Goal: Check status: Check status

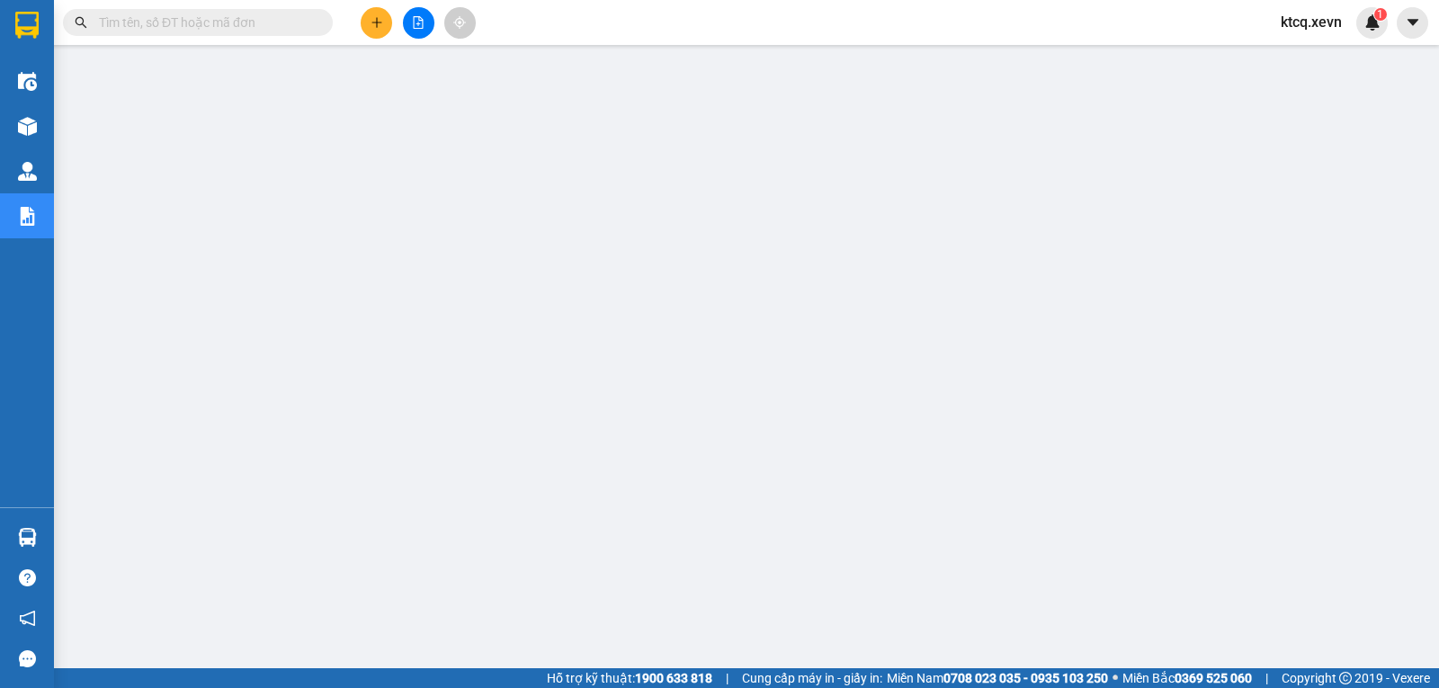
click at [196, 23] on input "text" at bounding box center [205, 23] width 212 height 20
paste input "VPNĐ0303250120"
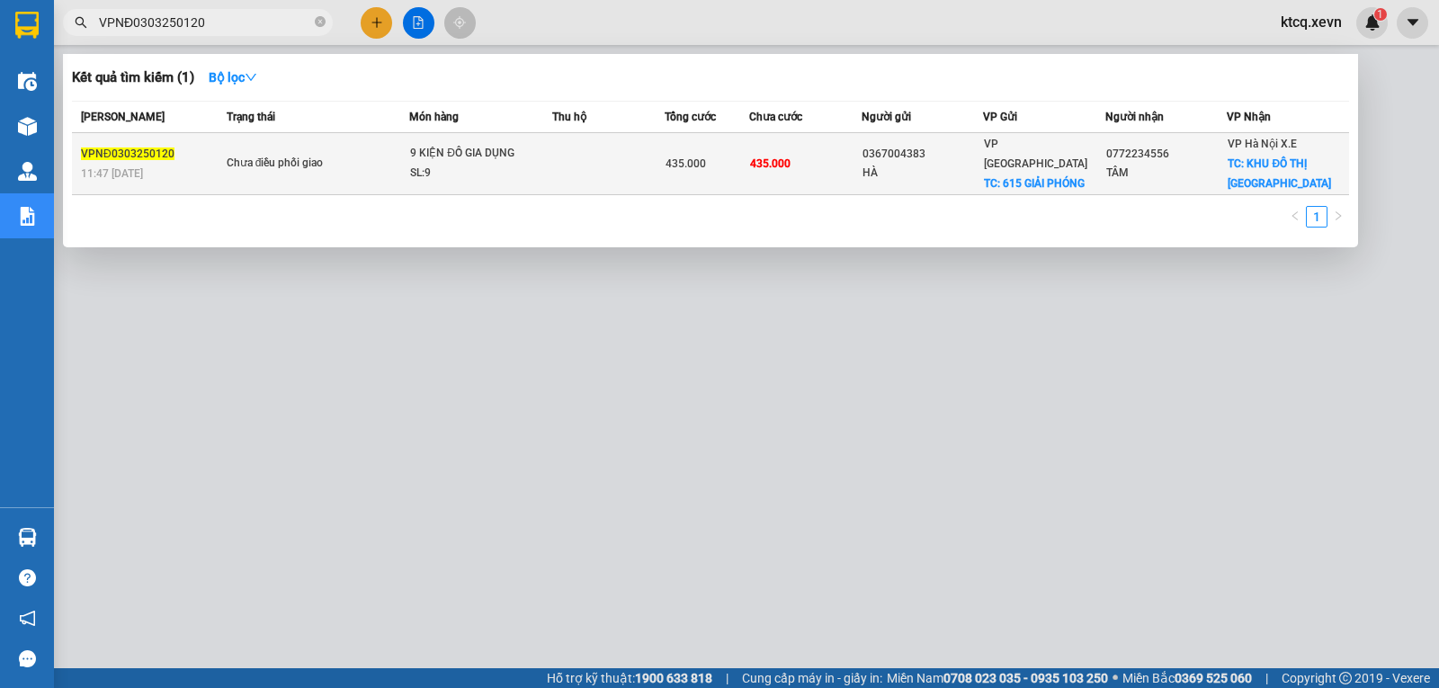
type input "VPNĐ0303250120"
click at [130, 152] on span "VPNĐ0303250120" at bounding box center [128, 153] width 94 height 13
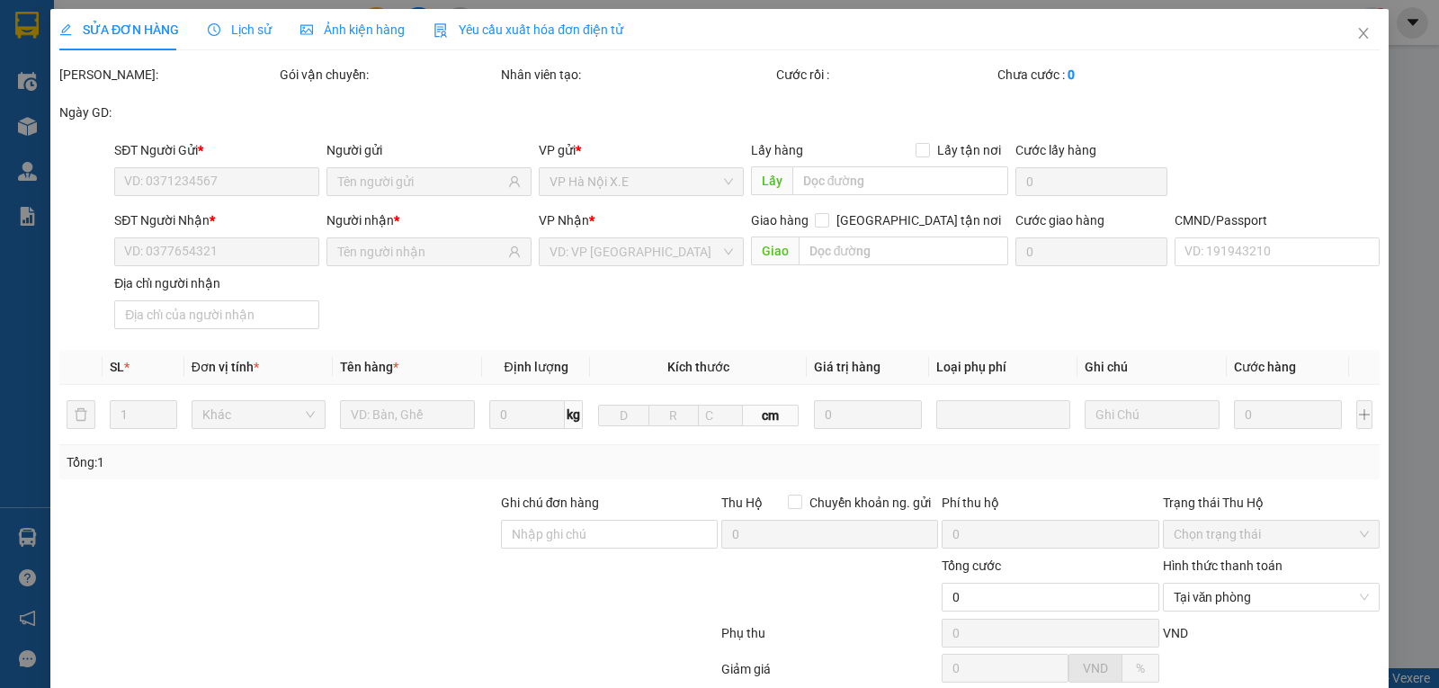
type input "0367004383"
type input "HÀ"
checkbox input "true"
type input "615 GIẢI PHÓNG"
type input "0772234556"
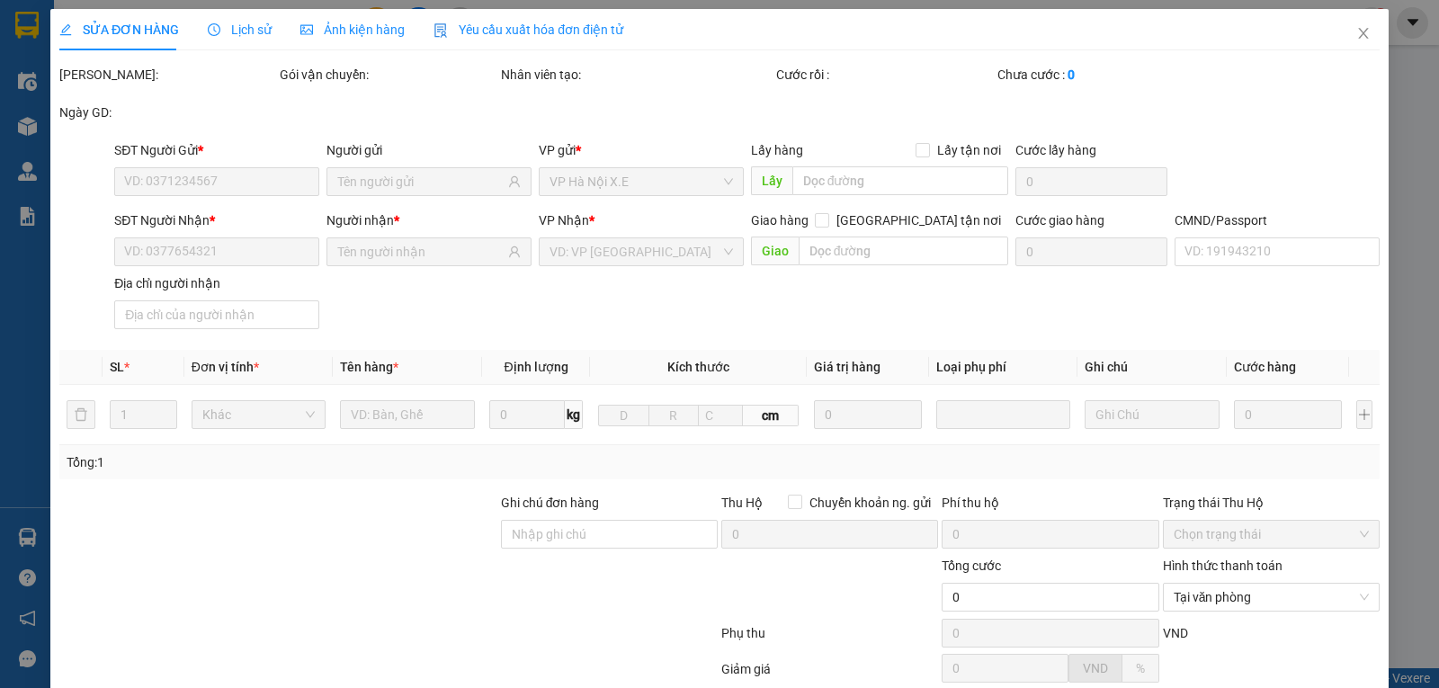
type input "TÂM"
checkbox input "true"
type input "KHU ĐÔ THỊ LINH ĐÀM"
type input "75.000"
type input "1"
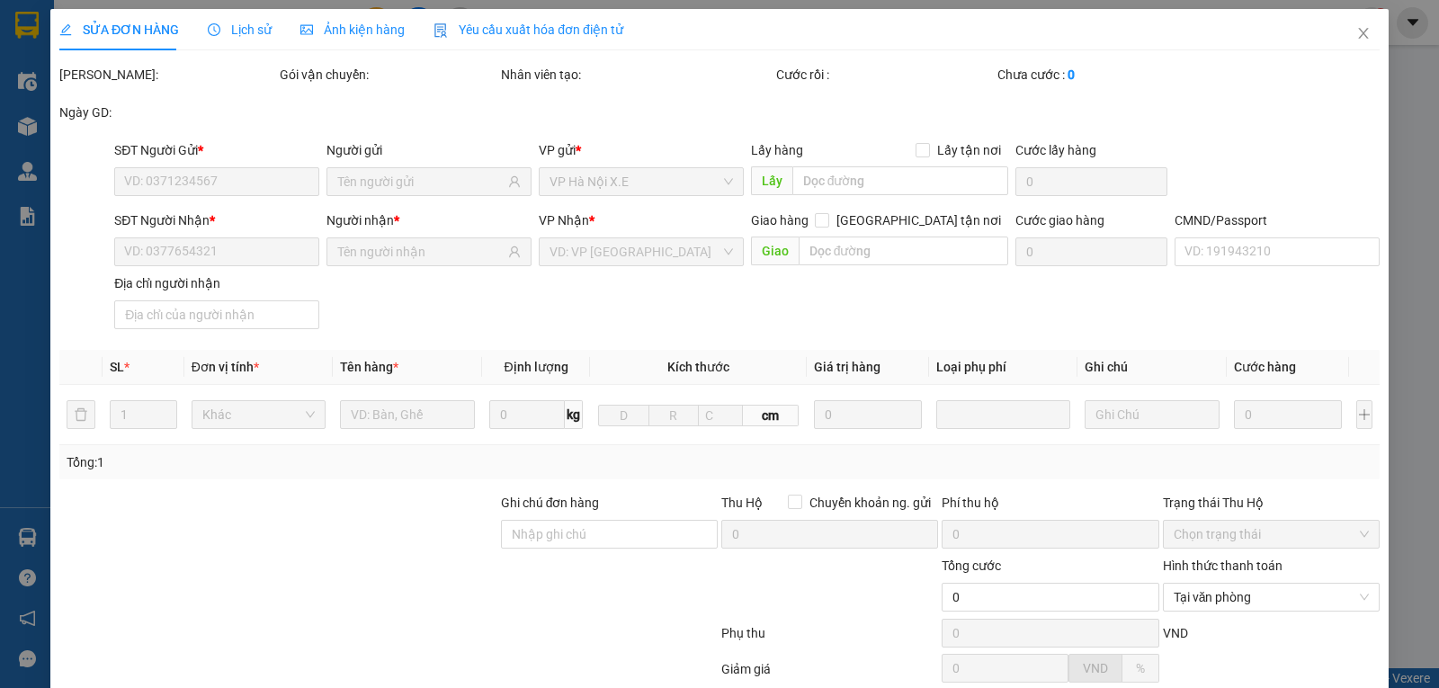
type input "435.000"
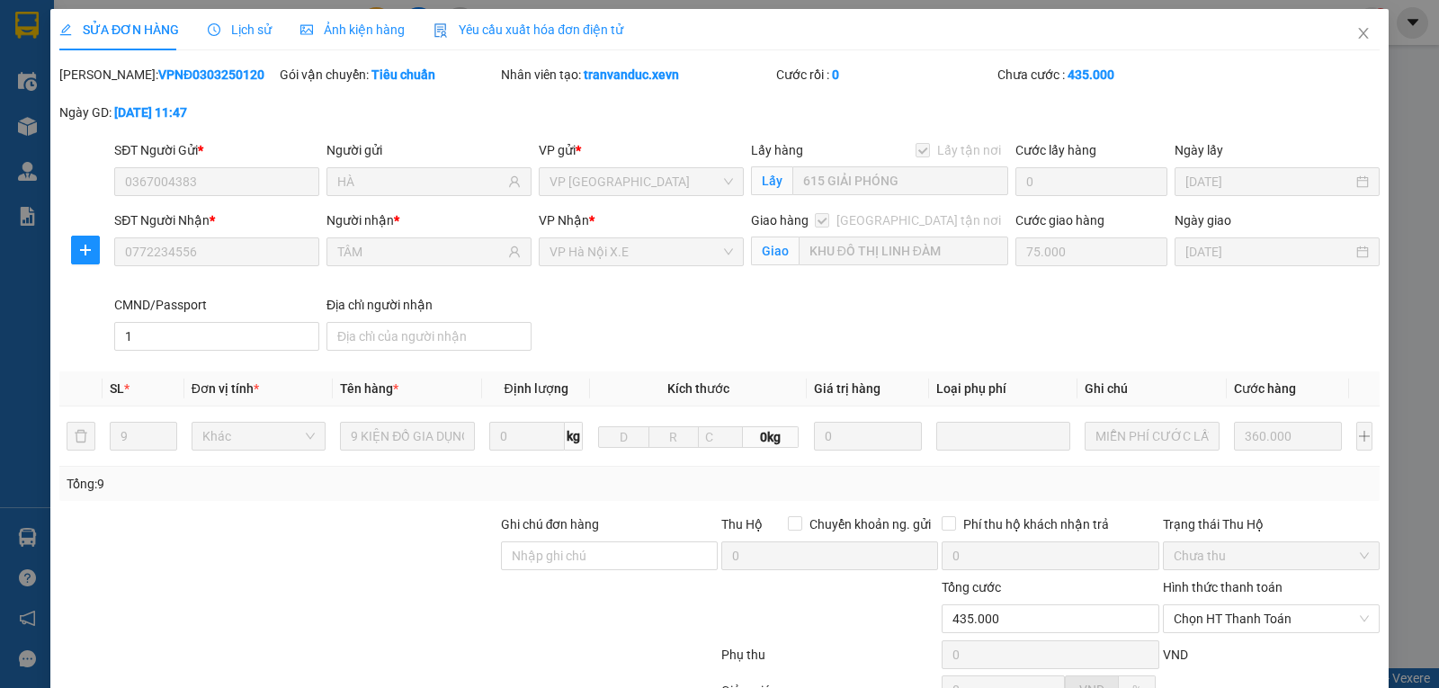
click at [250, 28] on span "Lịch sử" at bounding box center [240, 29] width 64 height 14
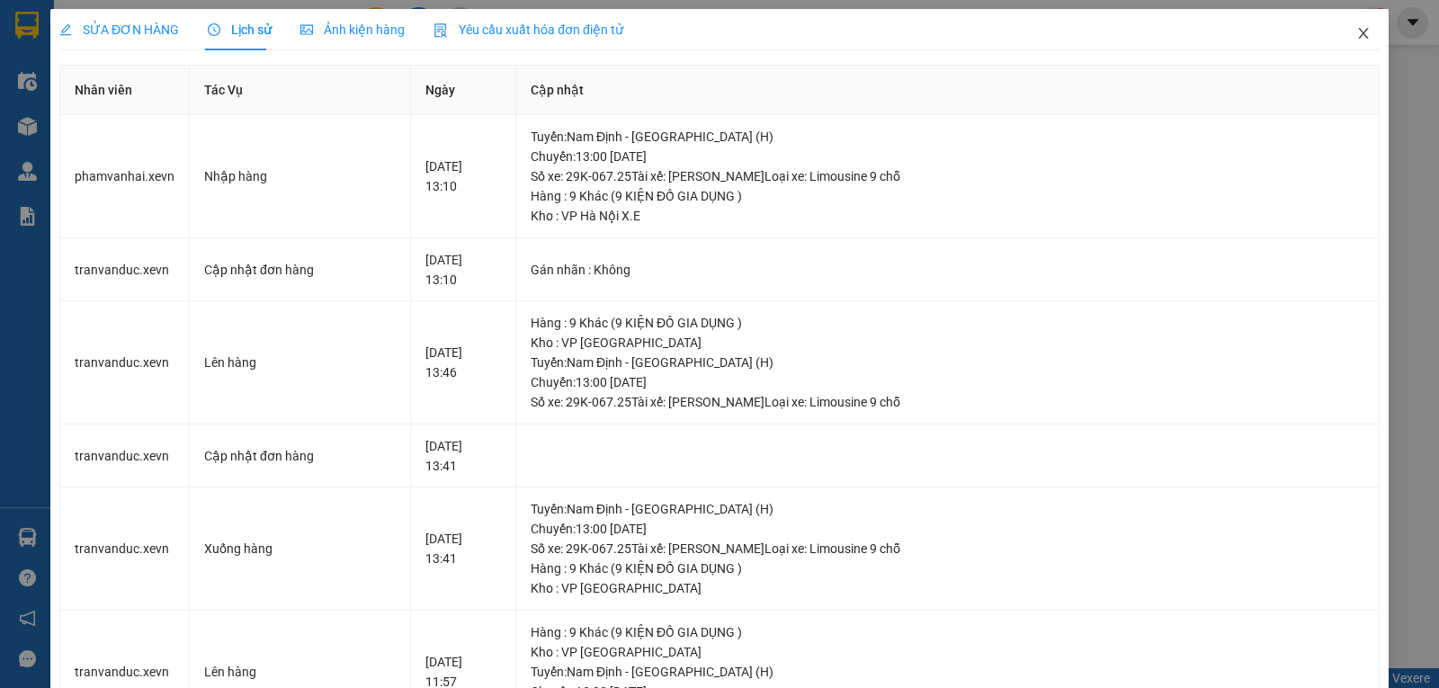
click at [1358, 36] on icon "close" at bounding box center [1363, 33] width 10 height 11
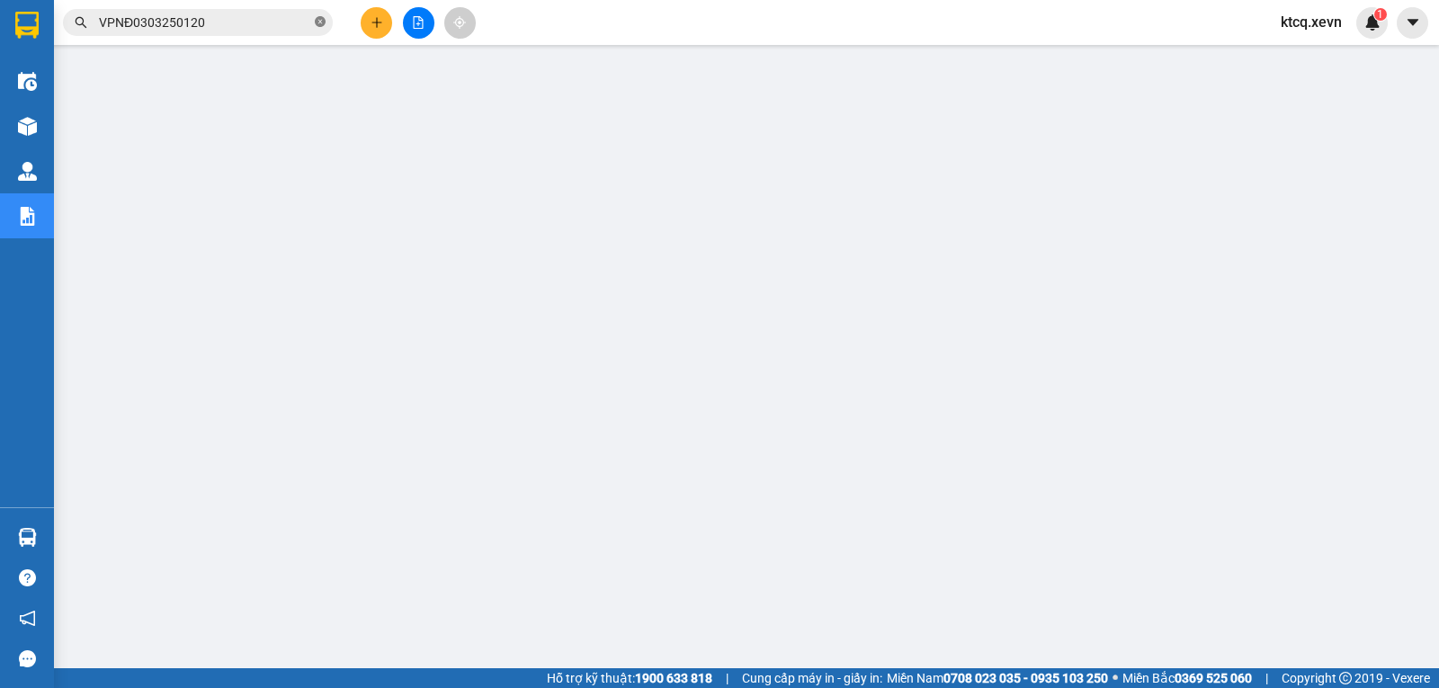
click at [319, 22] on icon "close-circle" at bounding box center [320, 21] width 11 height 11
paste input "VPNH0303250024"
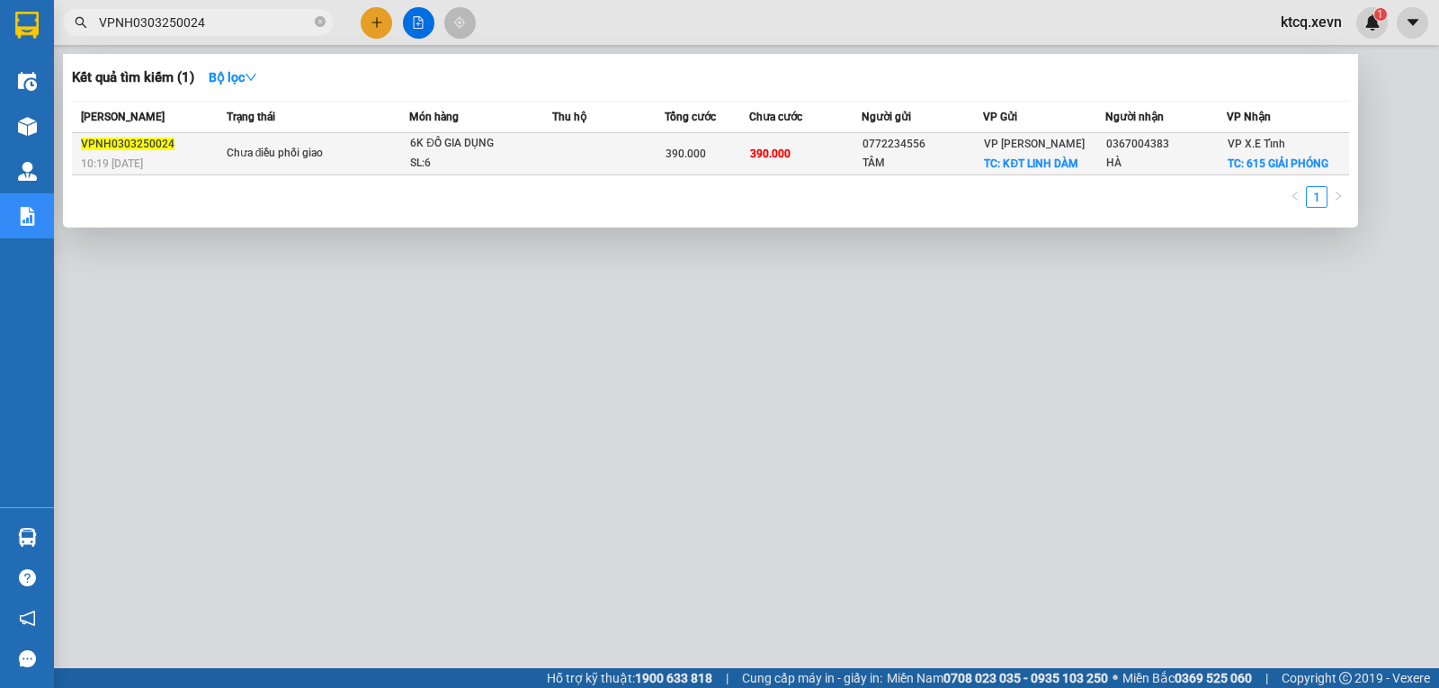
type input "VPNH0303250024"
click at [127, 146] on span "VPNH0303250024" at bounding box center [128, 144] width 94 height 13
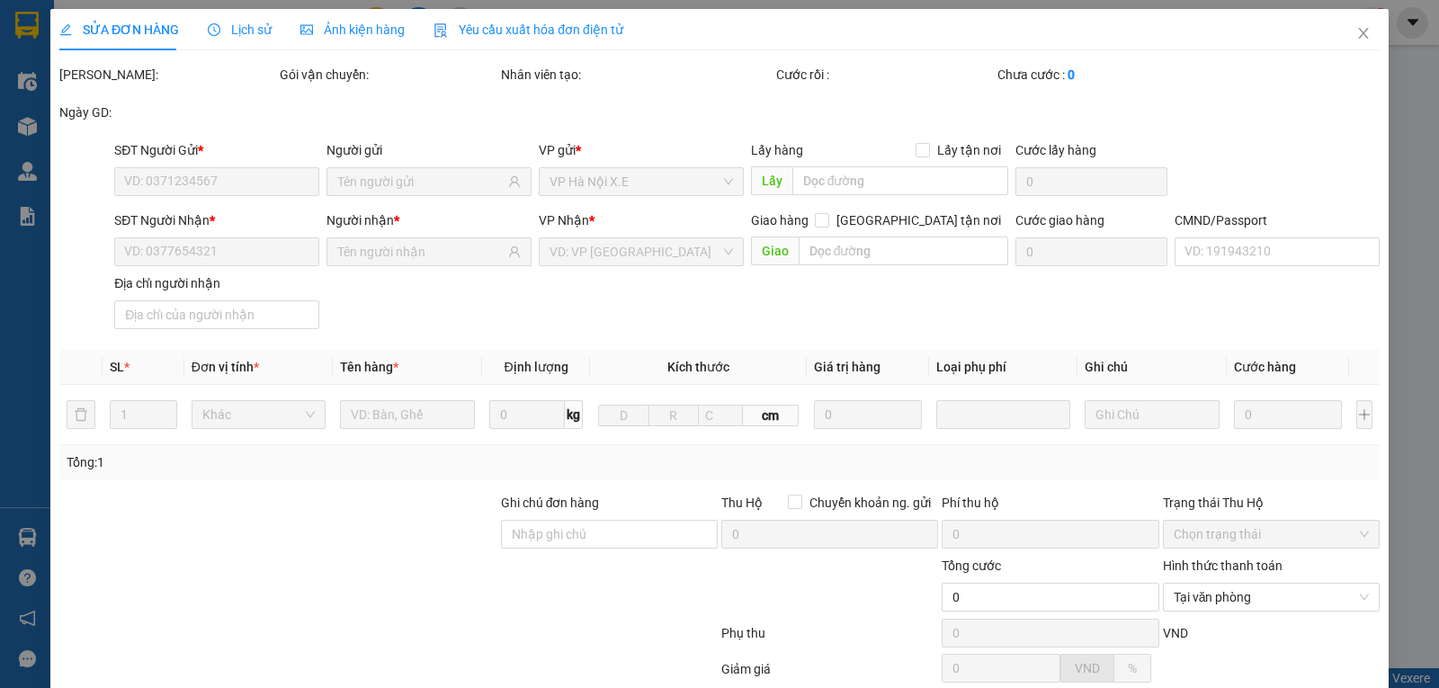
type input "0772234556"
type input "TÂM"
checkbox input "true"
type input "KĐT LINH DÀM"
type input "75.000"
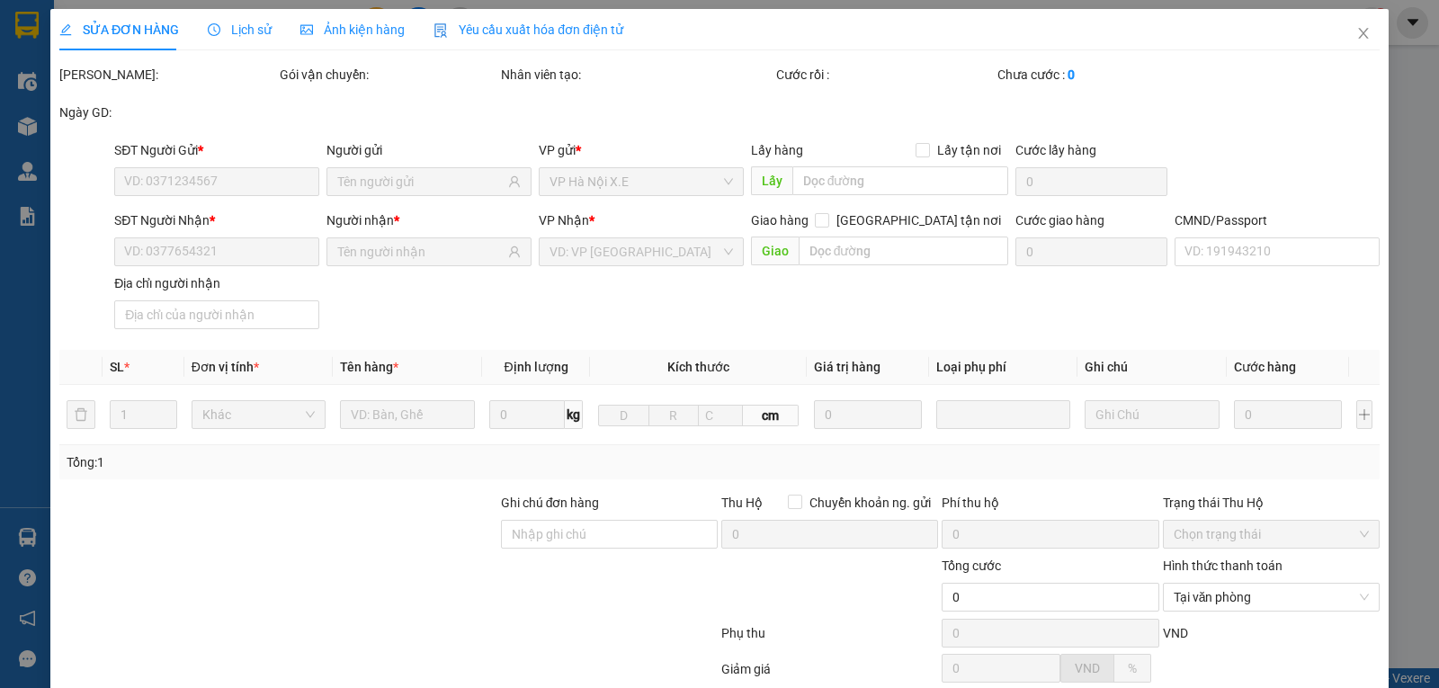
type input "0367004383"
type input "HÀ"
checkbox input "true"
type input "615 GIẢI PHÓNG"
type input "75.000"
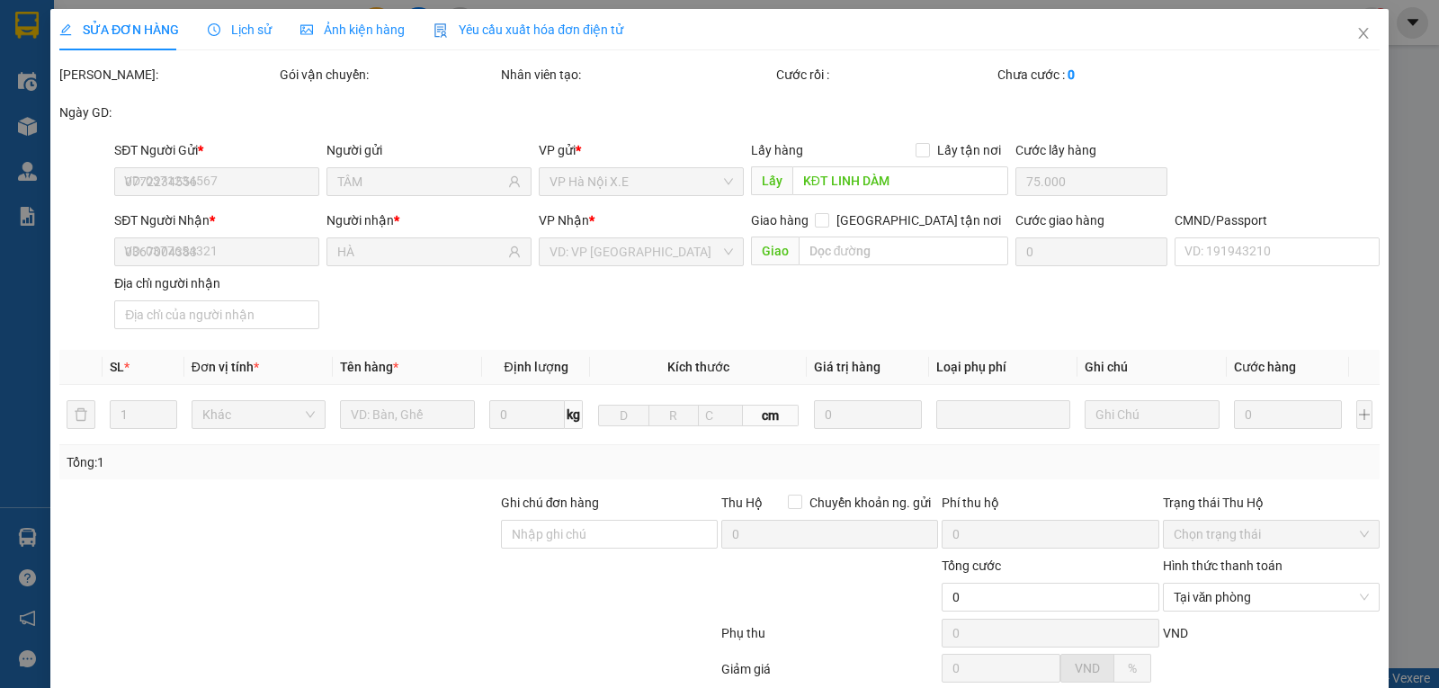
type input "CHÚ QUANG LẤY"
type input "390.000"
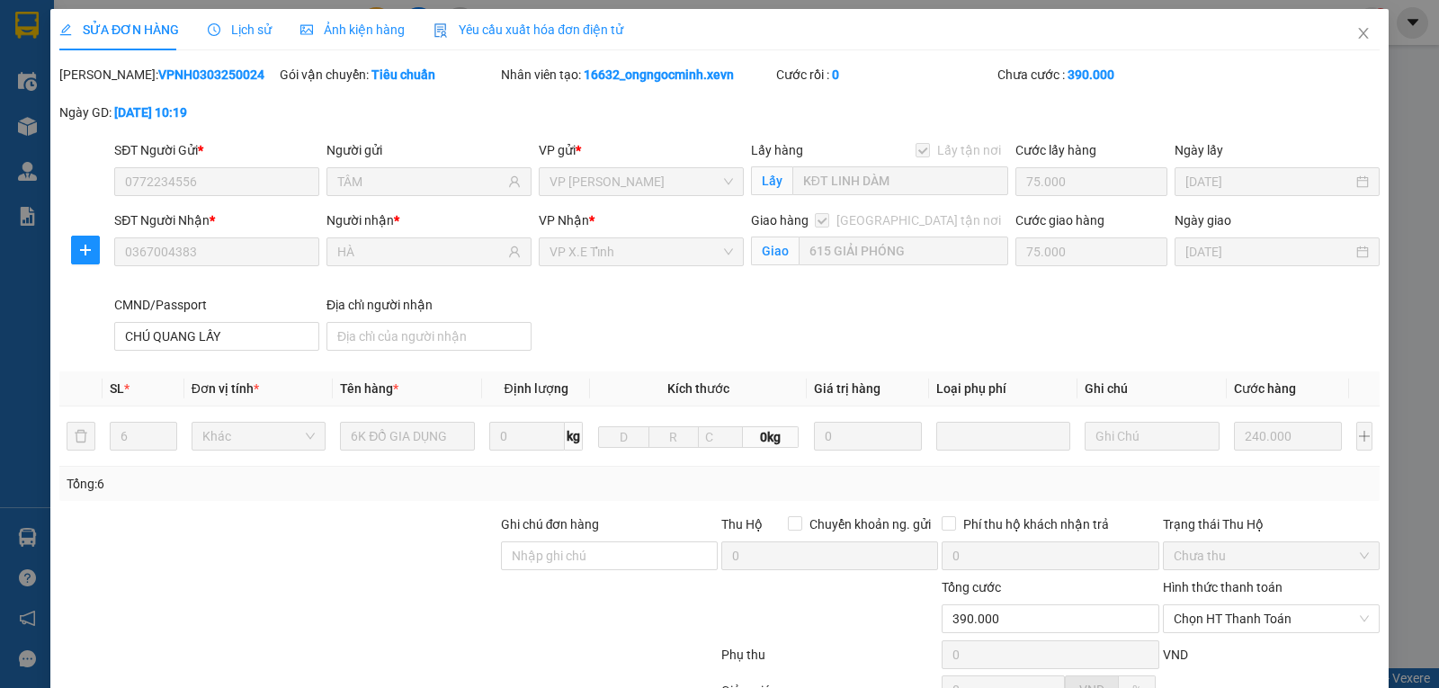
click at [224, 31] on span "Lịch sử" at bounding box center [240, 29] width 64 height 14
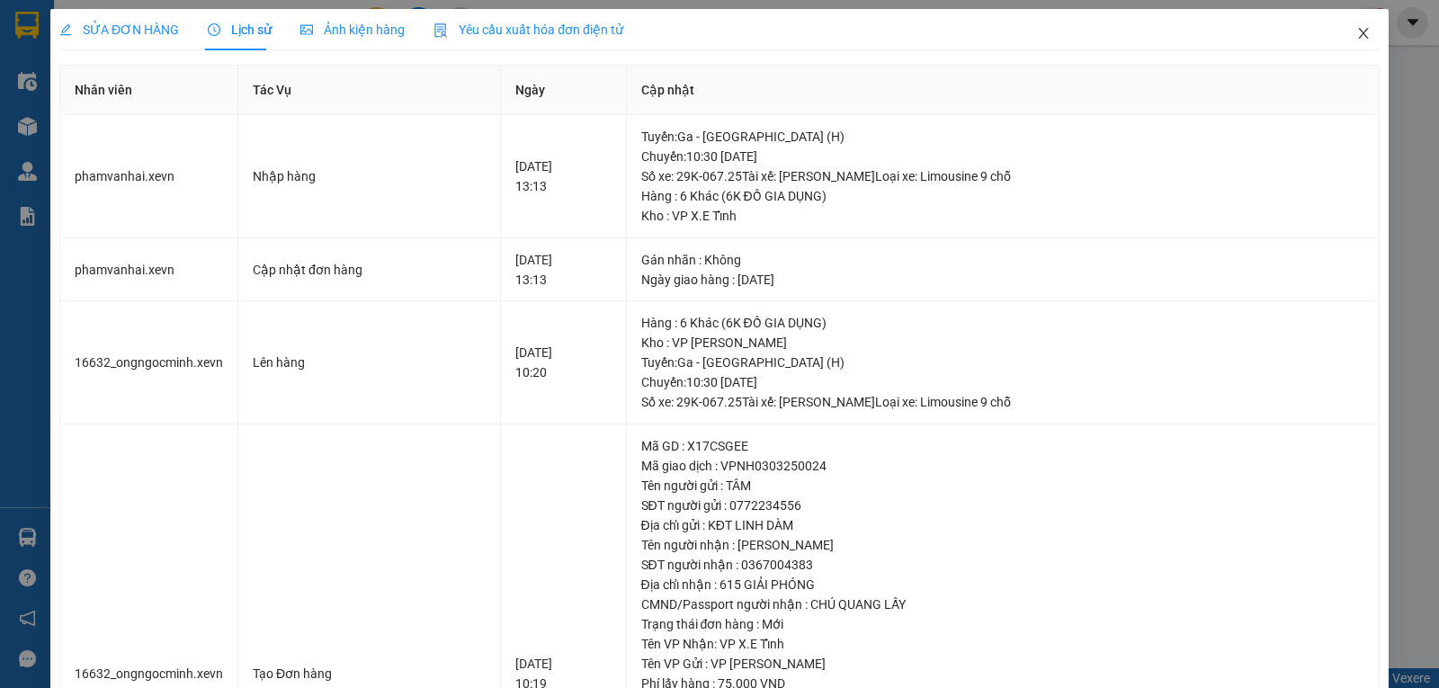
click at [1356, 38] on icon "close" at bounding box center [1363, 33] width 14 height 14
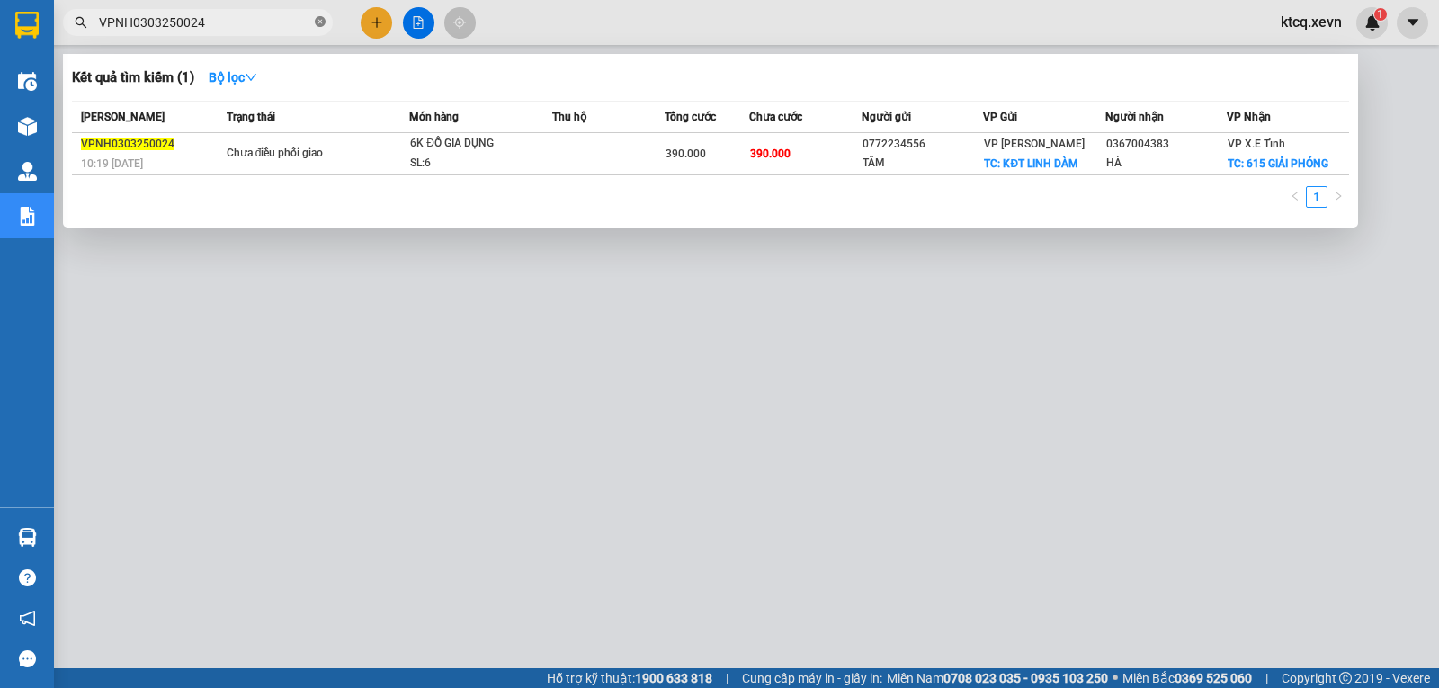
click at [317, 24] on icon "close-circle" at bounding box center [320, 21] width 11 height 11
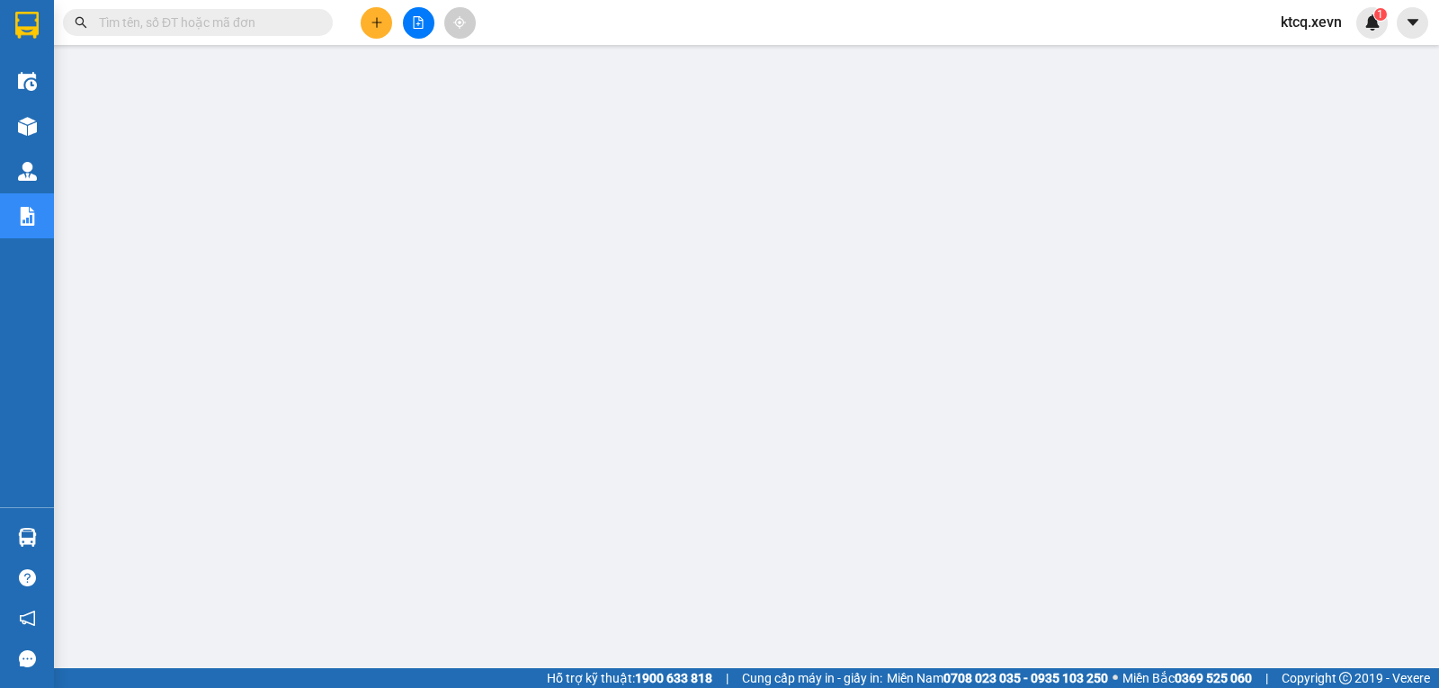
paste input "HNXE0403250013"
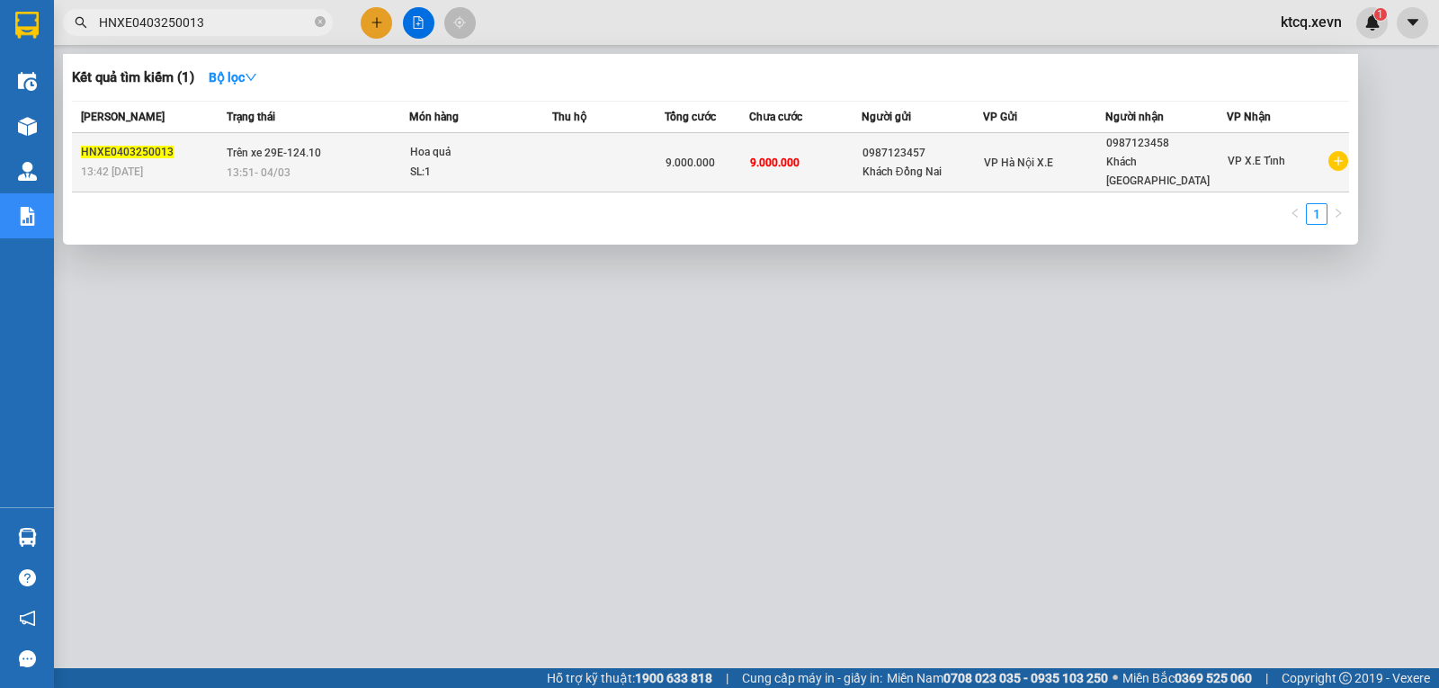
type input "HNXE0403250013"
click at [129, 146] on span "HNXE0403250013" at bounding box center [127, 152] width 93 height 13
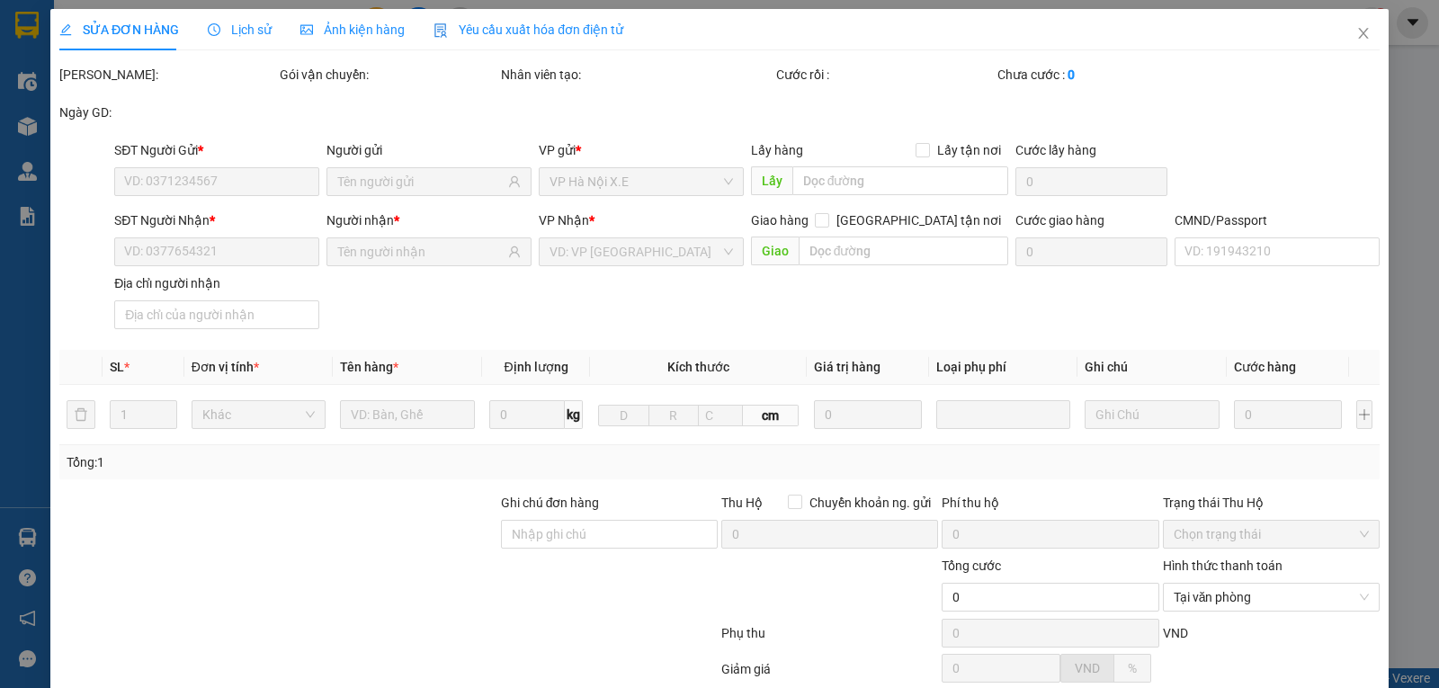
type input "0987123457"
type input "Khách Đồng Nai"
type input "0987123458"
type input "Khách [GEOGRAPHIC_DATA]"
type input "9.000.000"
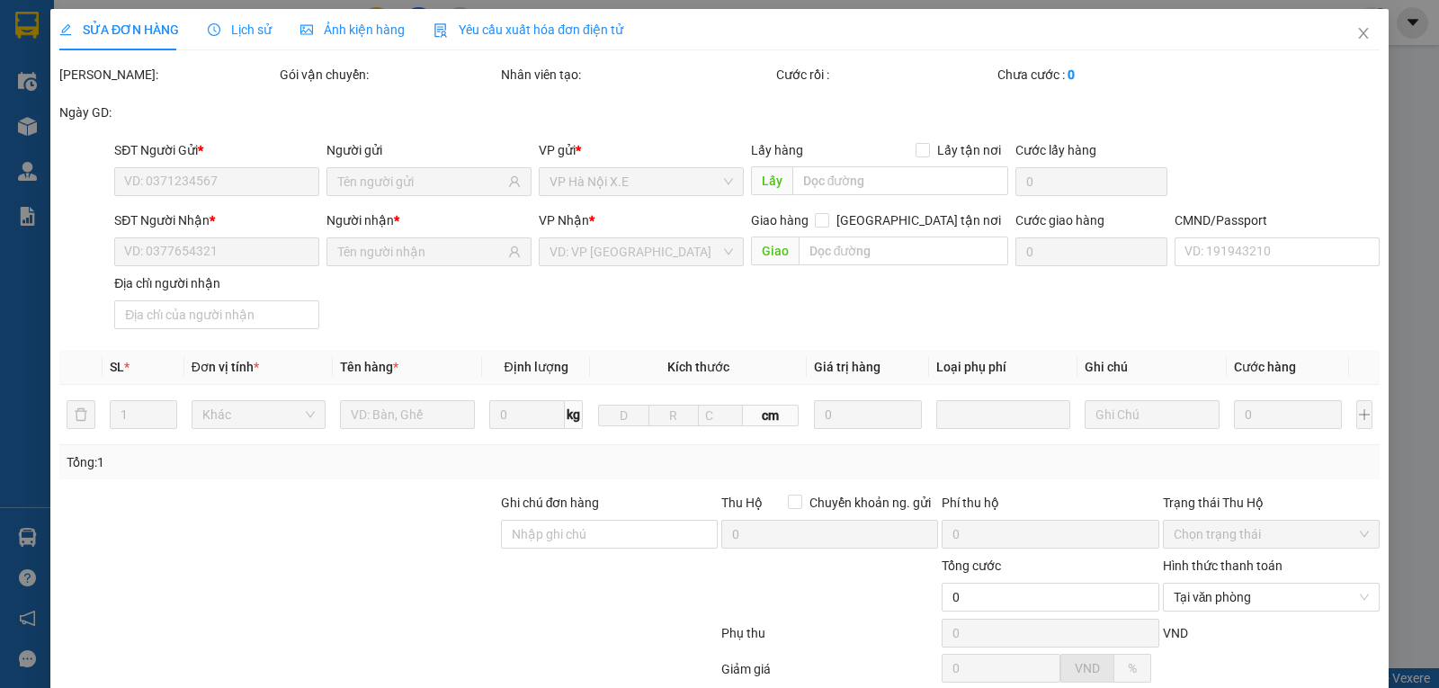
type input "9.000.000"
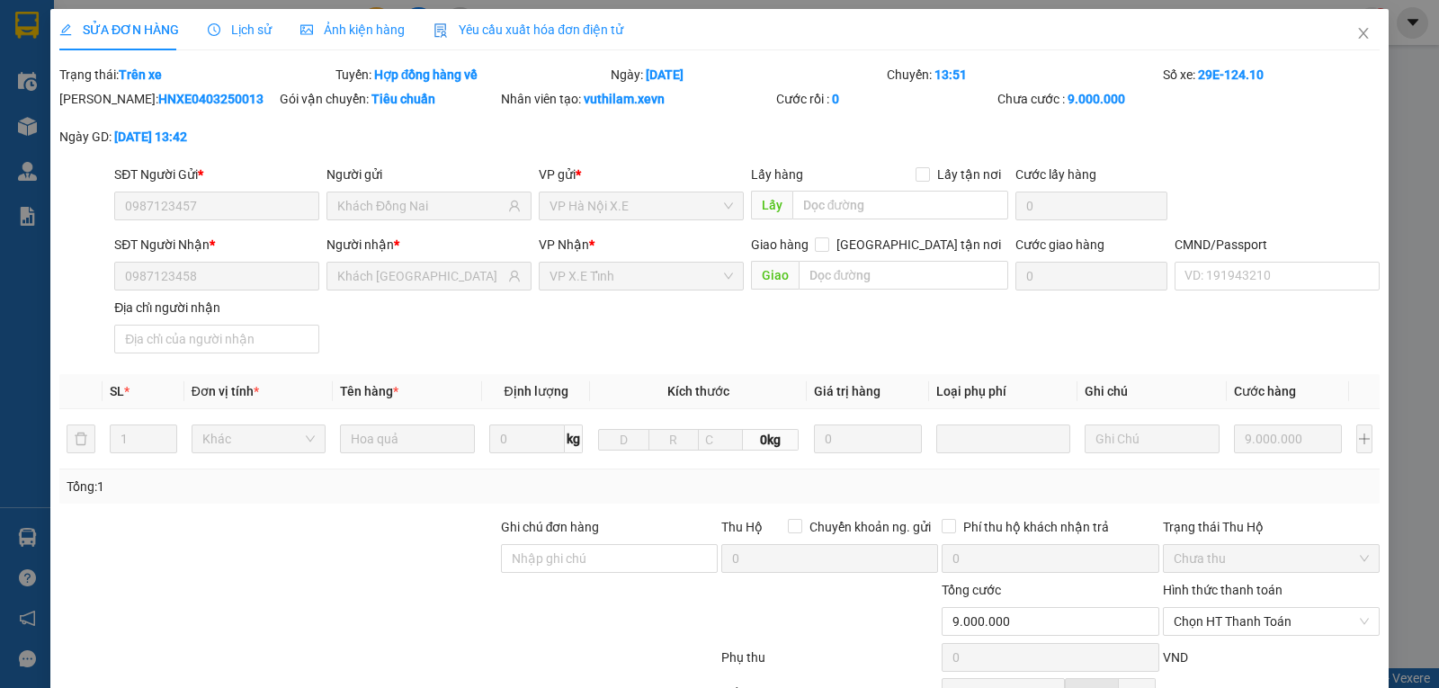
click at [240, 22] on span "Lịch sử" at bounding box center [240, 29] width 64 height 14
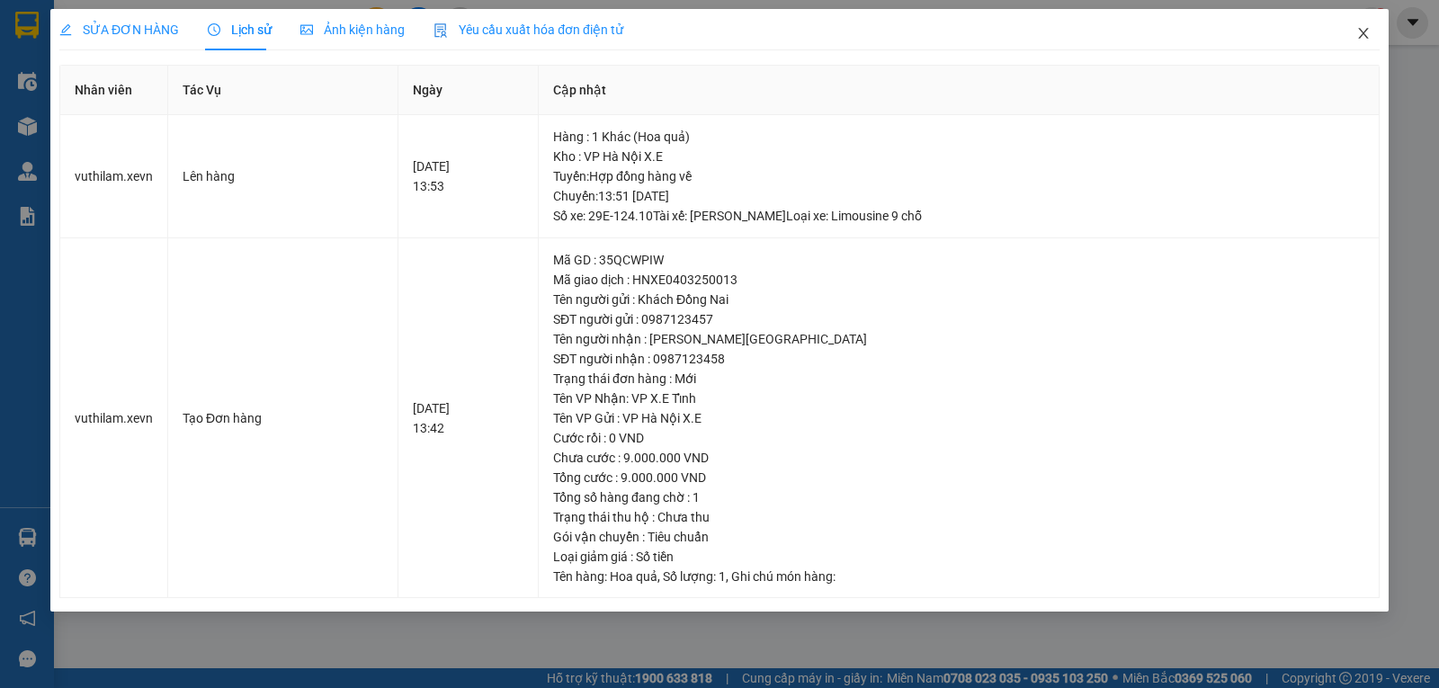
click at [1366, 35] on icon "close" at bounding box center [1363, 33] width 14 height 14
